Goal: Information Seeking & Learning: Check status

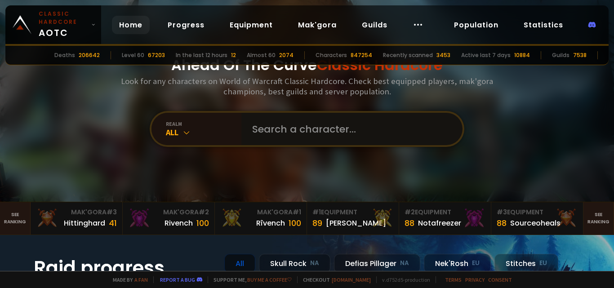
click at [283, 129] on input "text" at bounding box center [349, 129] width 205 height 32
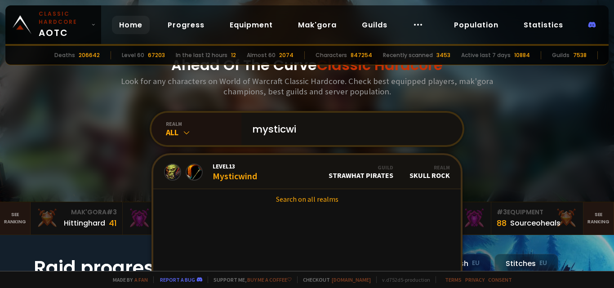
type input "mysticwit"
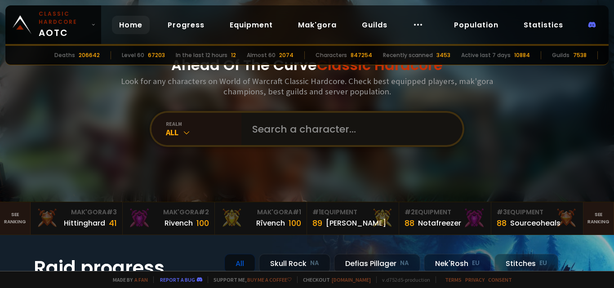
paste input "[DEMOGRAPHIC_DATA]"
type input "[DEMOGRAPHIC_DATA]"
click at [327, 133] on input "text" at bounding box center [349, 129] width 205 height 32
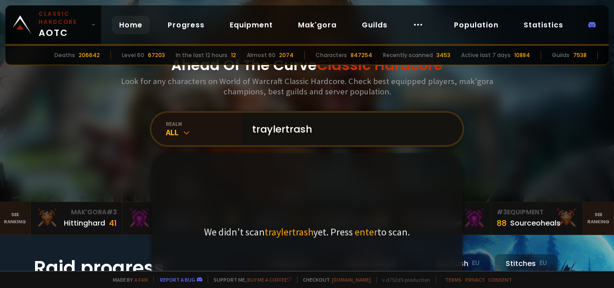
type input "traylertrash"
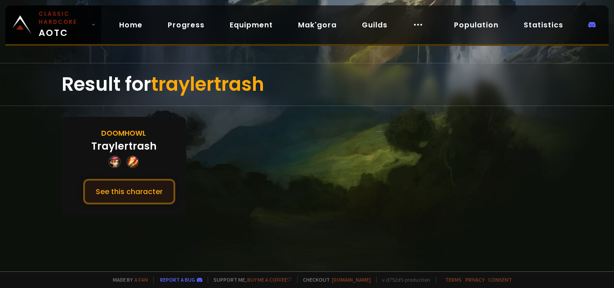
click at [136, 196] on button "See this character" at bounding box center [129, 192] width 92 height 26
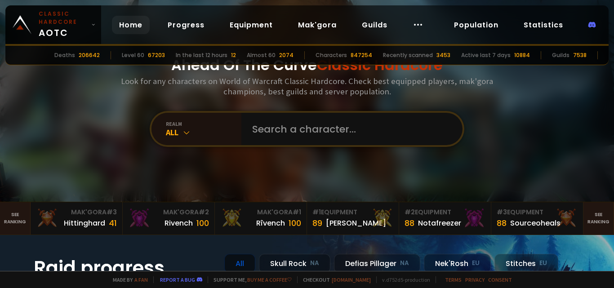
type input "[DEMOGRAPHIC_DATA]"
click at [310, 138] on input "text" at bounding box center [349, 129] width 205 height 32
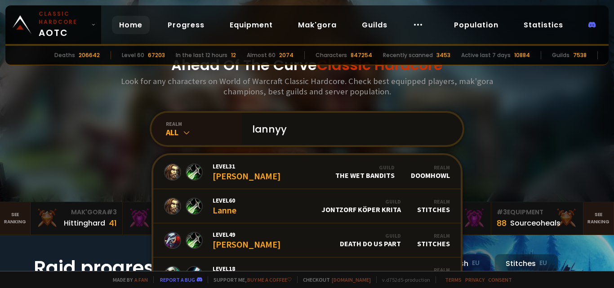
type input "lanny"
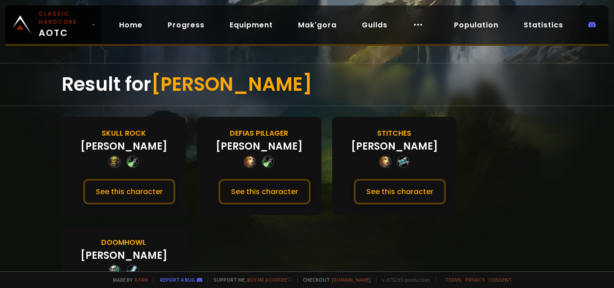
drag, startPoint x: 613, startPoint y: 123, endPoint x: 613, endPoint y: 152, distance: 29.2
click at [613, 152] on div at bounding box center [307, 144] width 614 height 288
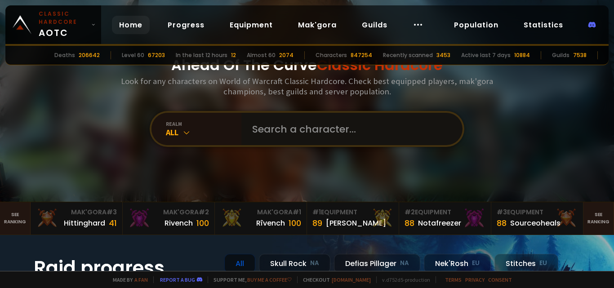
click at [276, 131] on input "text" at bounding box center [349, 129] width 205 height 32
paste input "Lanný"
type input "Lanný"
